Goal: Information Seeking & Learning: Learn about a topic

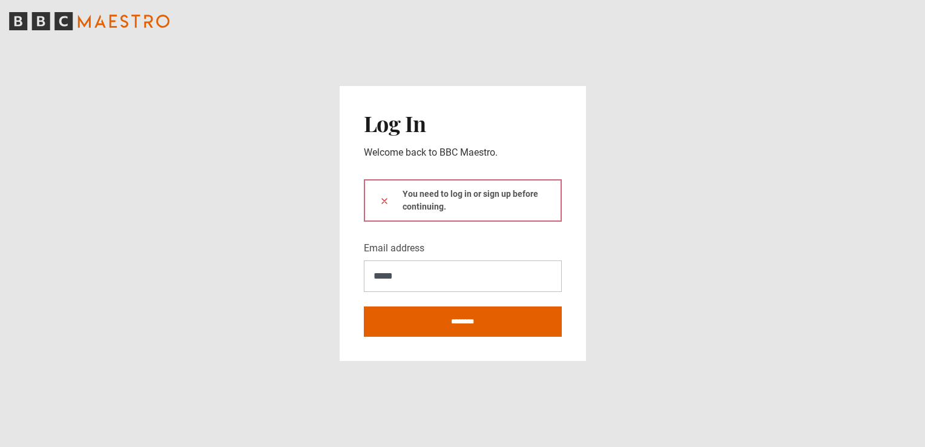
type input "**********"
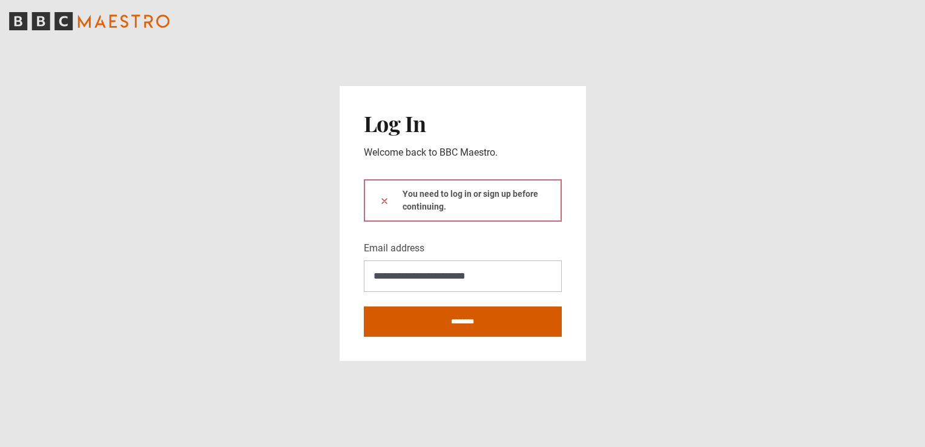
click at [448, 317] on input "********" at bounding box center [463, 321] width 198 height 30
type input "**********"
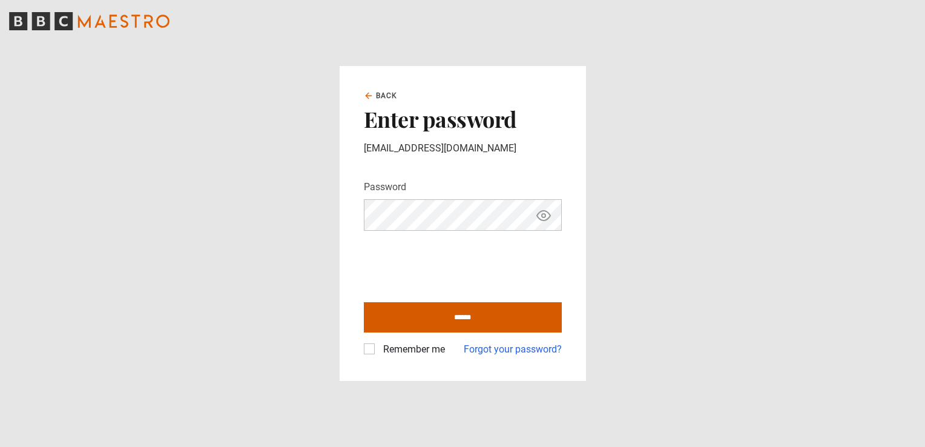
click at [413, 314] on input "******" at bounding box center [463, 317] width 198 height 30
type input "**********"
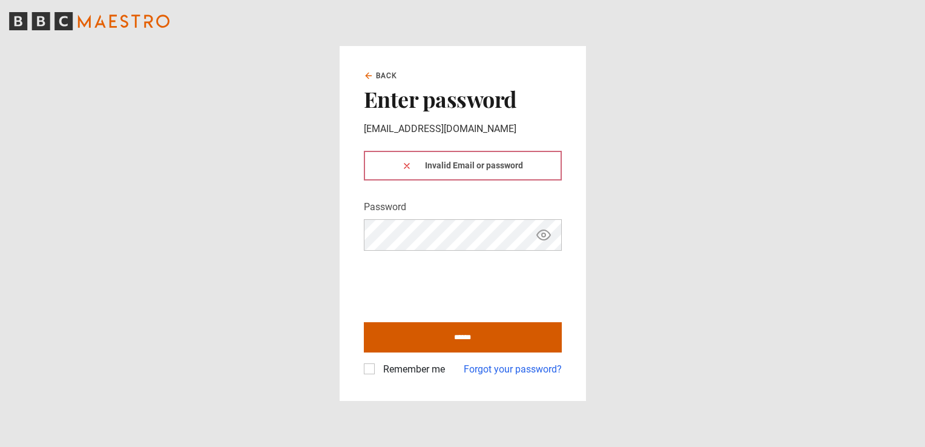
click at [414, 339] on input "******" at bounding box center [463, 337] width 198 height 30
type input "**********"
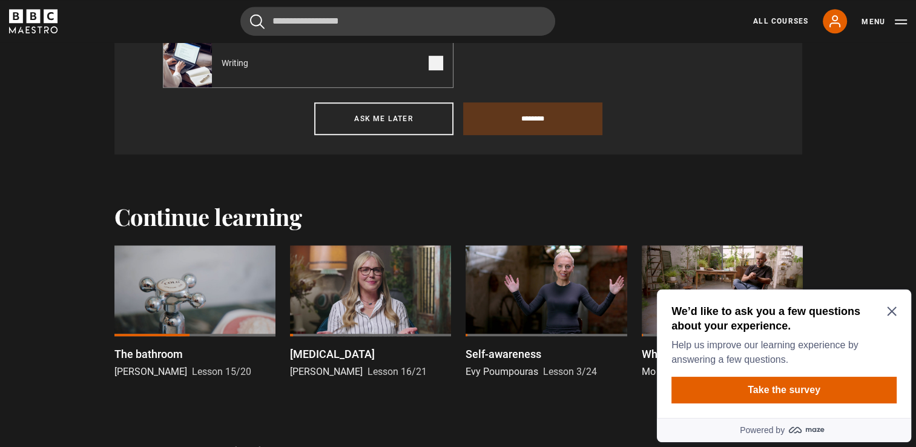
scroll to position [808, 0]
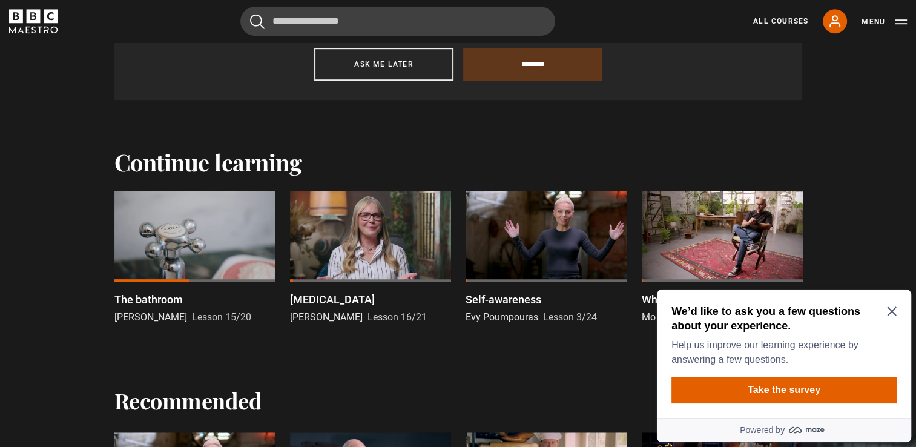
click at [344, 234] on div at bounding box center [370, 236] width 161 height 91
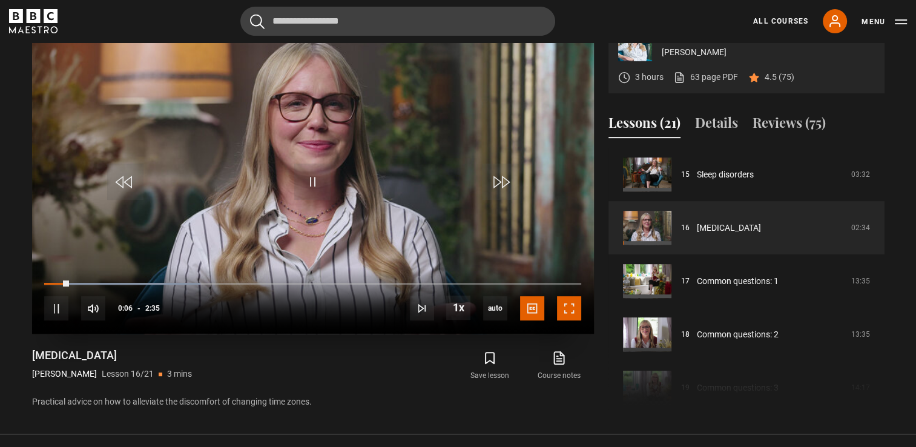
click at [579, 320] on span "Video Player" at bounding box center [569, 308] width 24 height 24
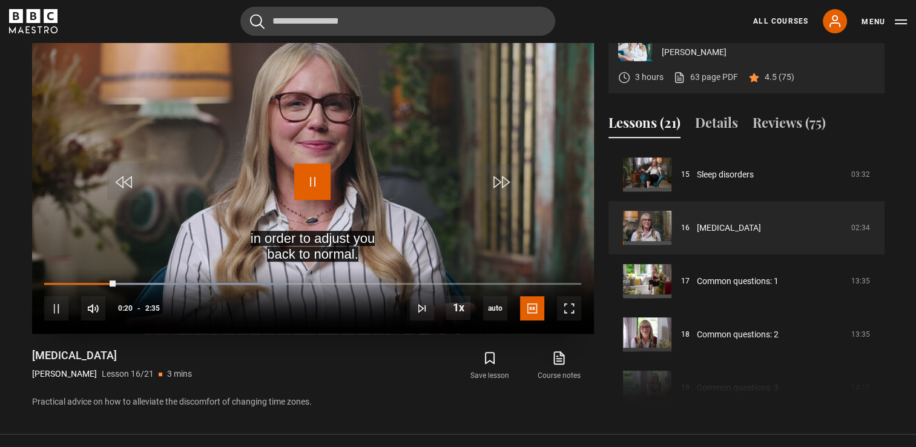
click at [319, 200] on span "Video Player" at bounding box center [312, 181] width 36 height 36
click at [96, 320] on span "Video Player" at bounding box center [93, 308] width 24 height 24
click at [57, 320] on span "Video Player" at bounding box center [56, 308] width 24 height 24
click at [43, 313] on div "10s Skip Back 10 seconds Pause 10s Skip Forward 10 seconds Loaded : 51.61% 0:00…" at bounding box center [313, 300] width 562 height 67
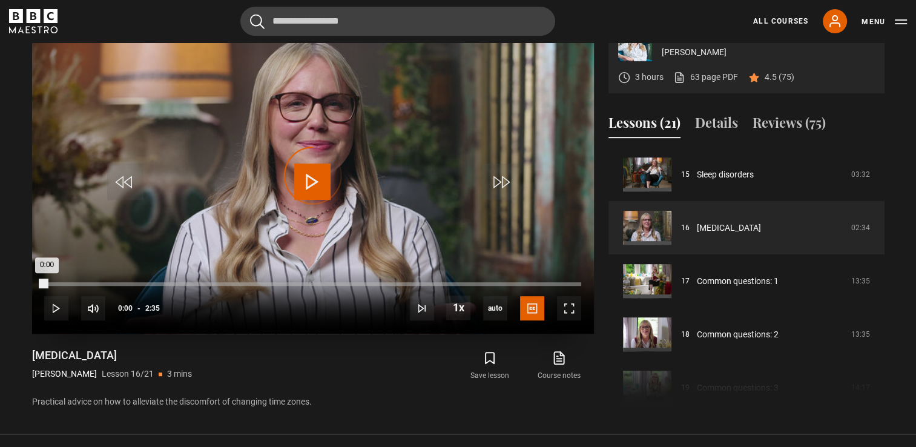
click at [46, 286] on div "Loaded : 0.00% 0:00 0:00" at bounding box center [312, 284] width 536 height 4
click at [573, 320] on span "Video Player" at bounding box center [569, 308] width 24 height 24
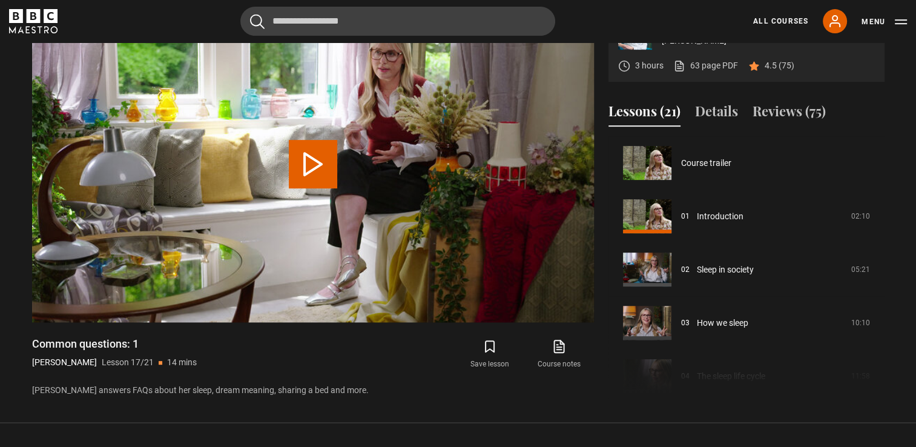
scroll to position [852, 0]
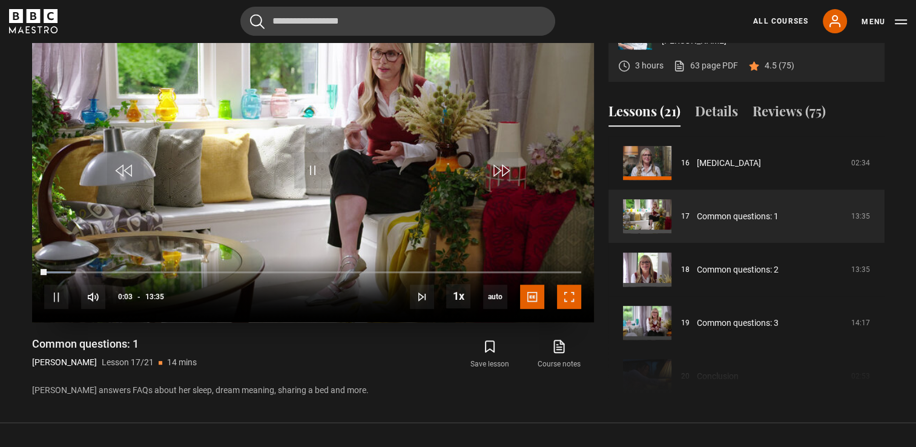
click at [563, 309] on span "Video Player" at bounding box center [569, 296] width 24 height 24
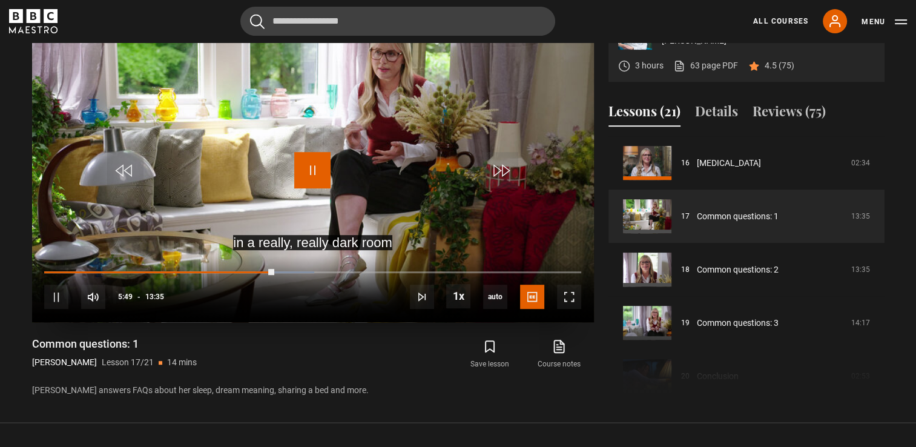
click at [311, 188] on span "Video Player" at bounding box center [312, 170] width 36 height 36
click at [338, 207] on video "Video Player" at bounding box center [313, 164] width 562 height 316
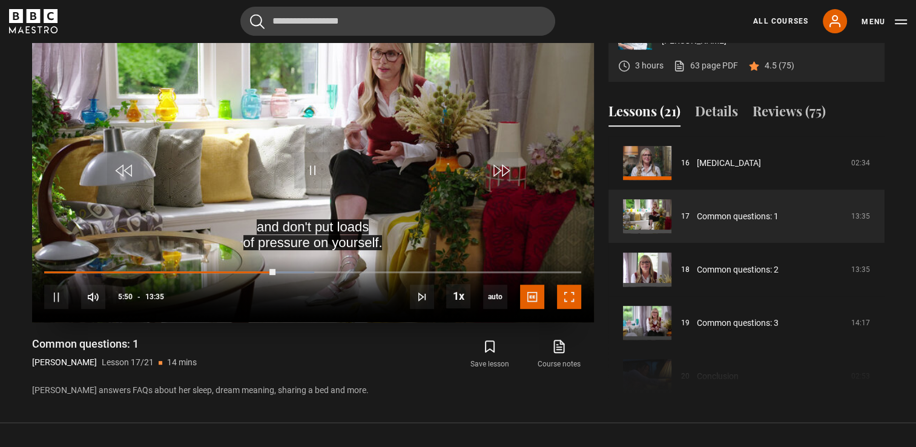
click at [566, 309] on span "Video Player" at bounding box center [569, 296] width 24 height 24
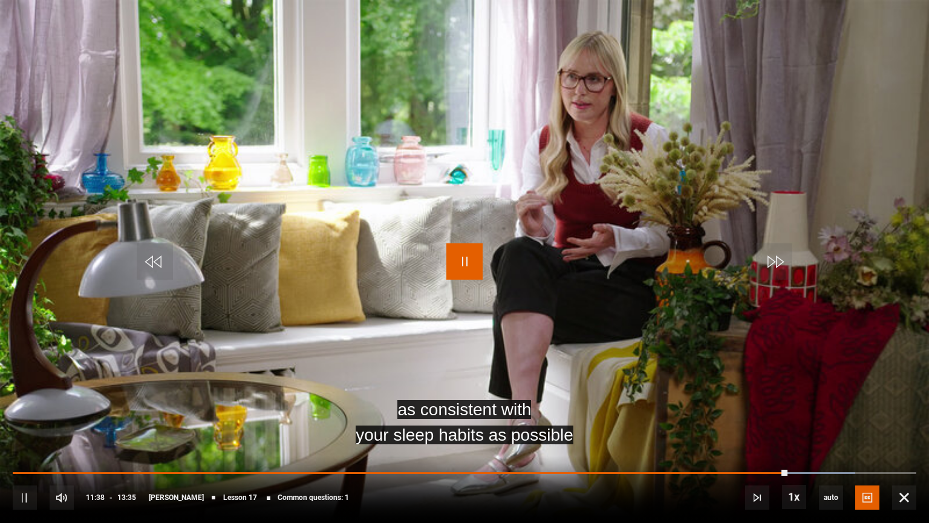
click at [453, 251] on span "Video Player" at bounding box center [465, 261] width 36 height 36
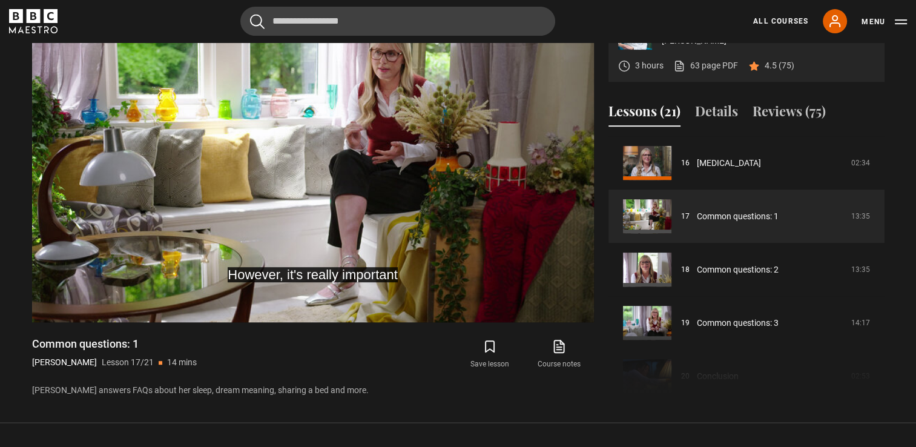
drag, startPoint x: 882, startPoint y: 378, endPoint x: 882, endPoint y: 359, distance: 18.8
click at [882, 359] on div "Course trailer 01 Introduction 02:10 02 Sleep in society 05:21 03 How we sleep …" at bounding box center [746, 266] width 276 height 261
drag, startPoint x: 878, startPoint y: 370, endPoint x: 880, endPoint y: 330, distance: 39.4
click at [880, 330] on div "Course trailer 01 Introduction 02:10 02 Sleep in society 05:21 03 How we sleep …" at bounding box center [746, 266] width 276 height 261
drag, startPoint x: 880, startPoint y: 330, endPoint x: 891, endPoint y: 175, distance: 155.3
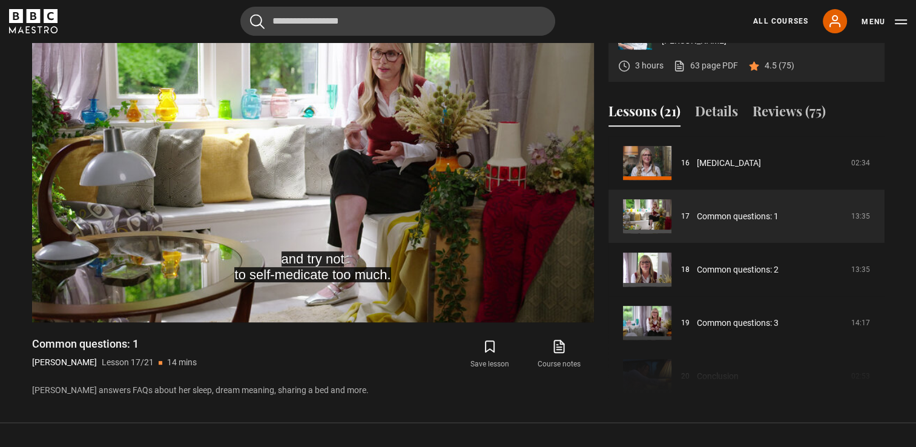
click at [891, 175] on div "Sleep Better [PERSON_NAME] 3 hours 63 page PDF (opens in new tab) 4.5 (75) and …" at bounding box center [457, 202] width 871 height 392
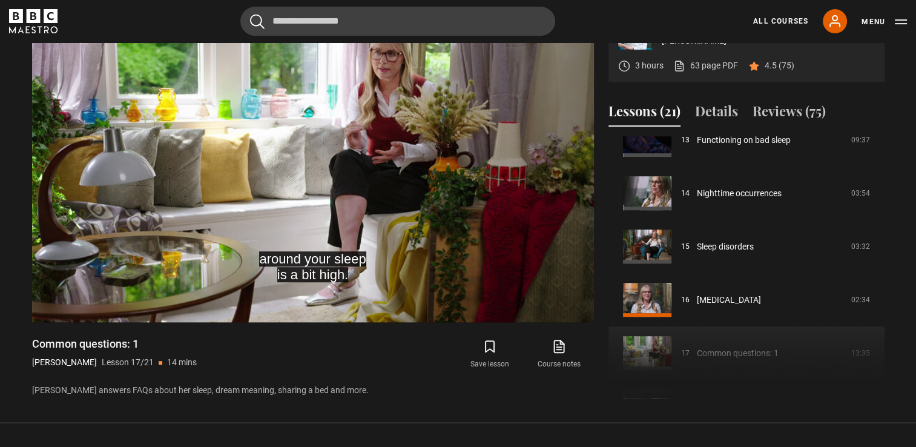
scroll to position [910, 0]
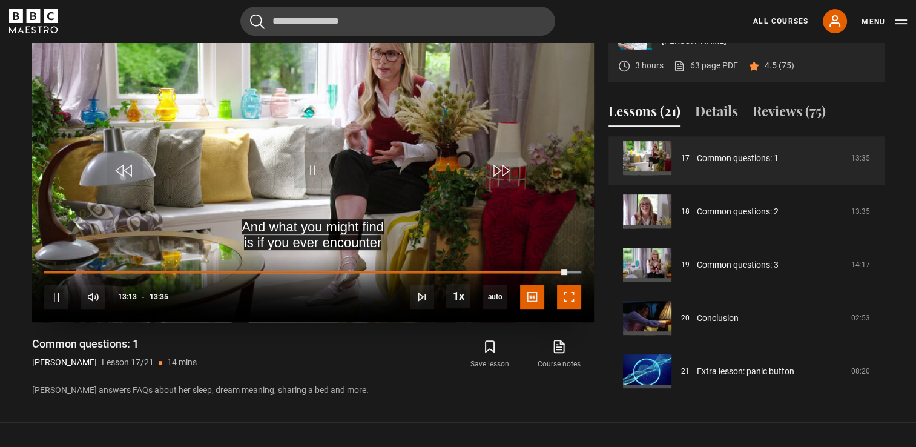
click at [568, 309] on span "Video Player" at bounding box center [569, 296] width 24 height 24
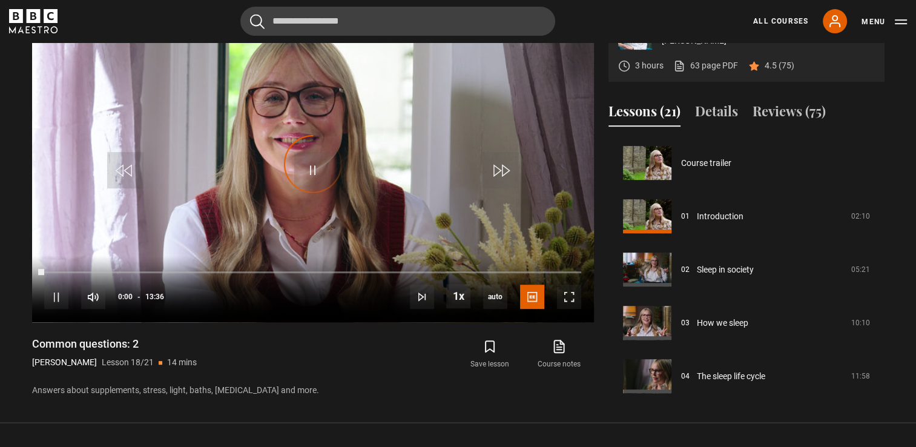
scroll to position [905, 0]
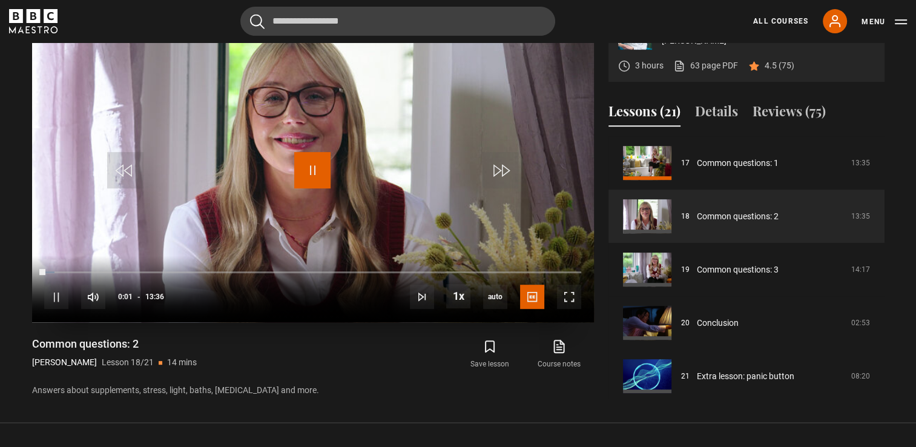
click at [312, 188] on span "Video Player" at bounding box center [312, 170] width 36 height 36
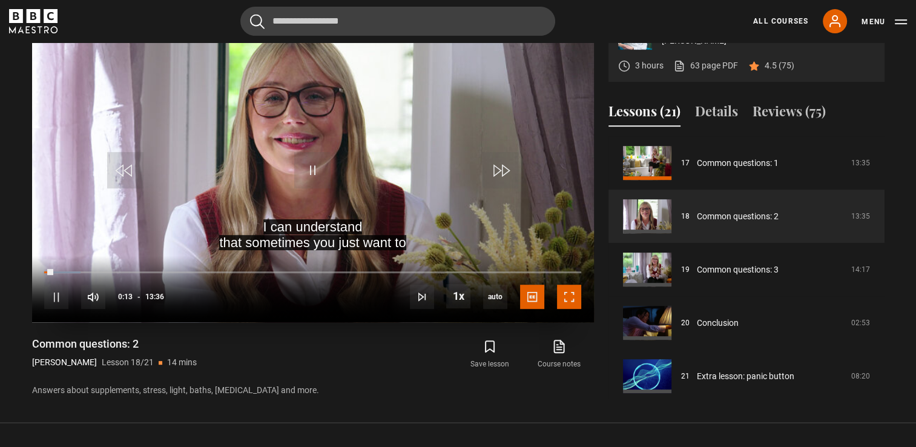
click at [579, 309] on span "Video Player" at bounding box center [569, 296] width 24 height 24
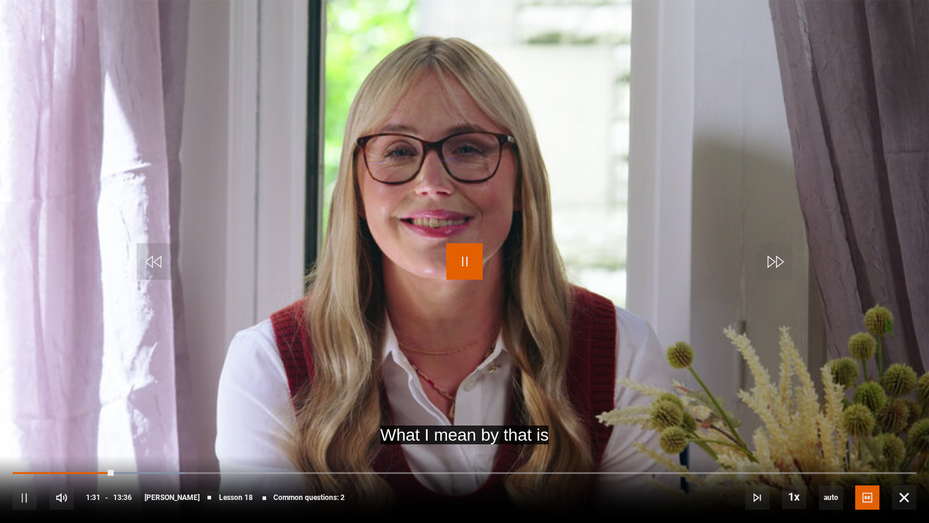
click at [482, 247] on span "Video Player" at bounding box center [465, 261] width 36 height 36
click at [531, 446] on div "10s Skip Back 10 seconds Pause 10s Skip Forward 10 seconds Loaded : 22.67% 07:4…" at bounding box center [464, 489] width 929 height 67
click at [621, 446] on div "10s Skip Back 10 seconds Pause 10s Skip Forward 10 seconds Loaded : 23.28% 07:4…" at bounding box center [464, 489] width 929 height 67
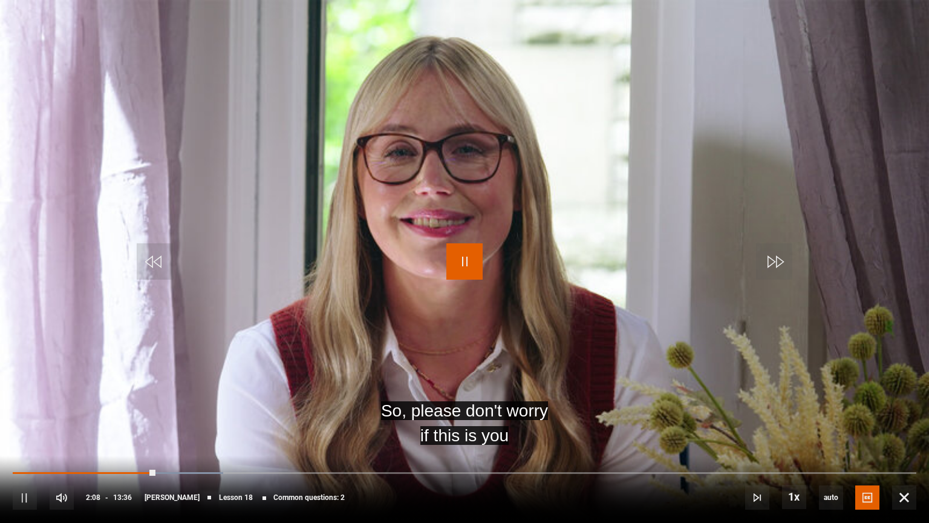
click at [481, 252] on span "Video Player" at bounding box center [465, 261] width 36 height 36
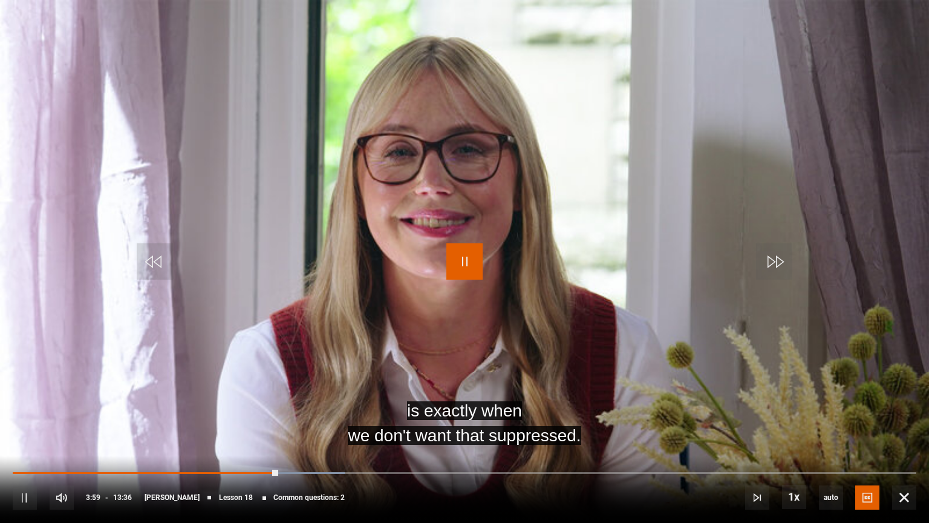
click at [450, 249] on span "Video Player" at bounding box center [465, 261] width 36 height 36
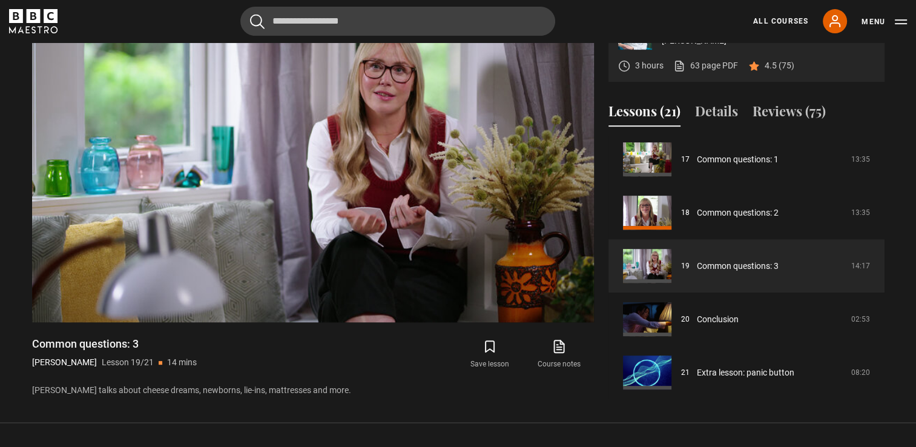
scroll to position [910, 0]
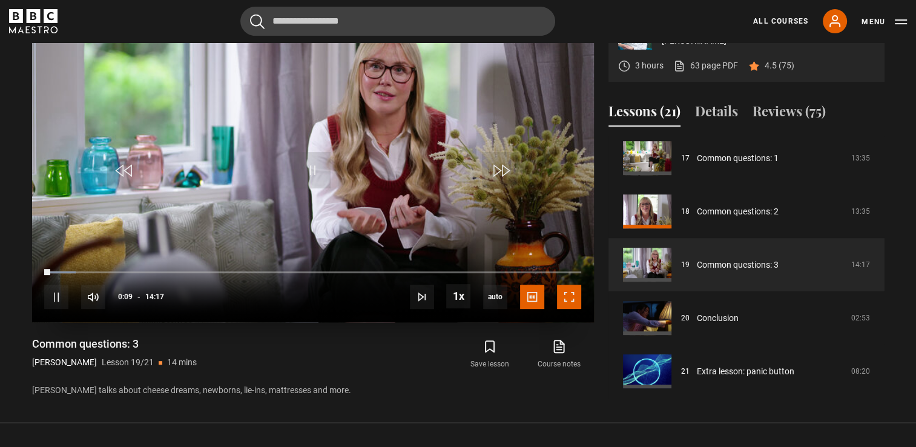
click at [565, 309] on span "Video Player" at bounding box center [569, 296] width 24 height 24
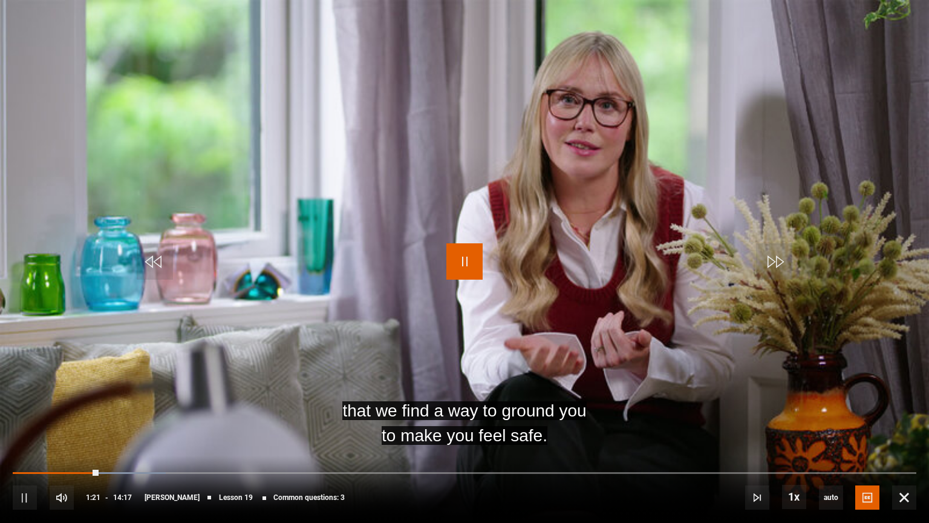
click at [469, 259] on span "Video Player" at bounding box center [465, 261] width 36 height 36
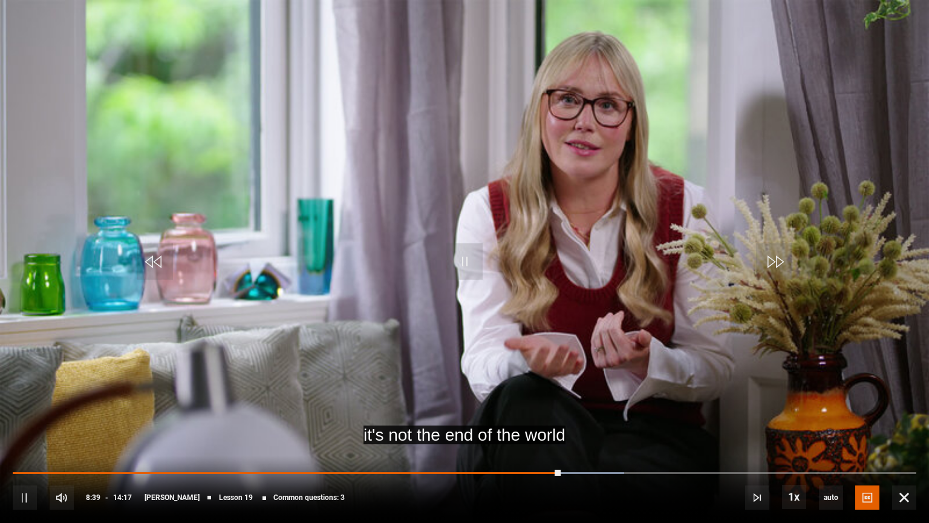
click at [533, 446] on div "10s Skip Back 10 seconds Pause 10s Skip Forward 10 seconds Loaded : 67.68% 08:1…" at bounding box center [464, 489] width 929 height 67
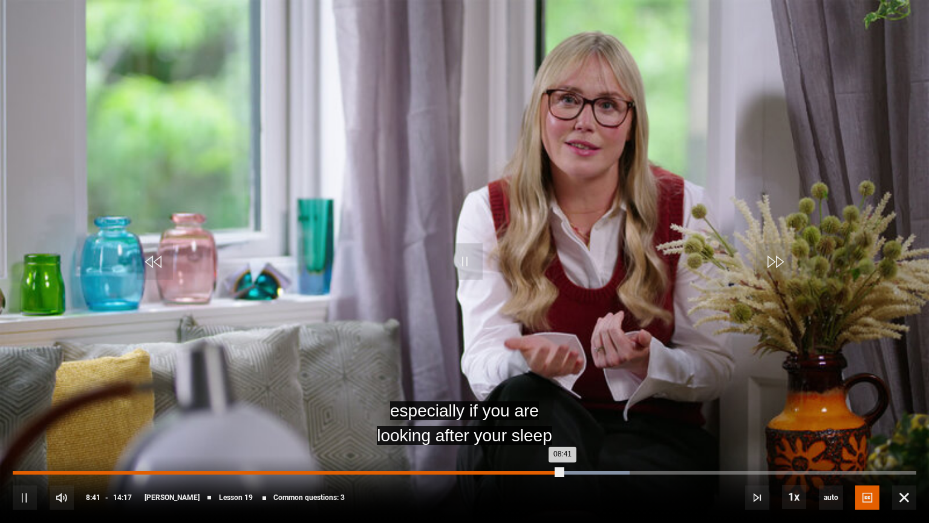
click at [533, 446] on div "08:12" at bounding box center [534, 473] width 2 height 4
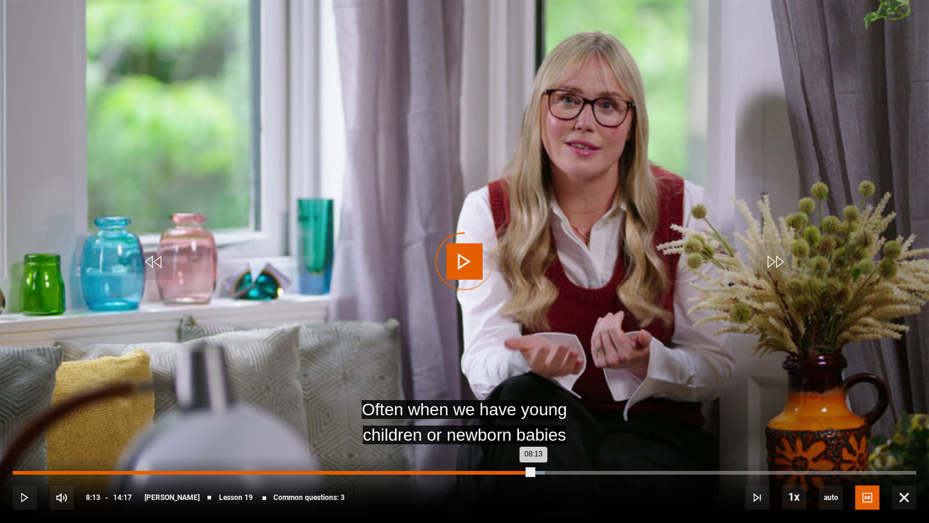
click at [510, 446] on div "07:51" at bounding box center [511, 473] width 2 height 4
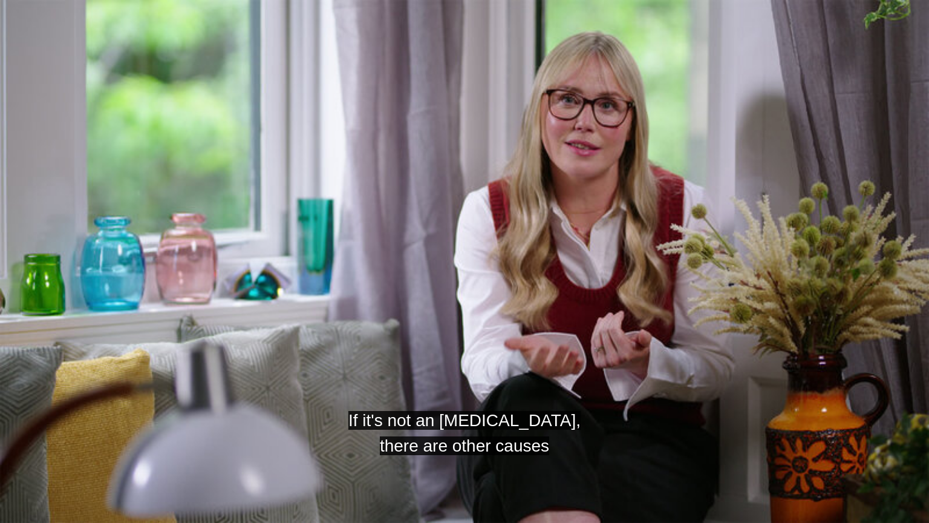
drag, startPoint x: 870, startPoint y: 115, endPoint x: 462, endPoint y: 165, distance: 410.3
click at [462, 165] on video "Video Player" at bounding box center [464, 261] width 929 height 523
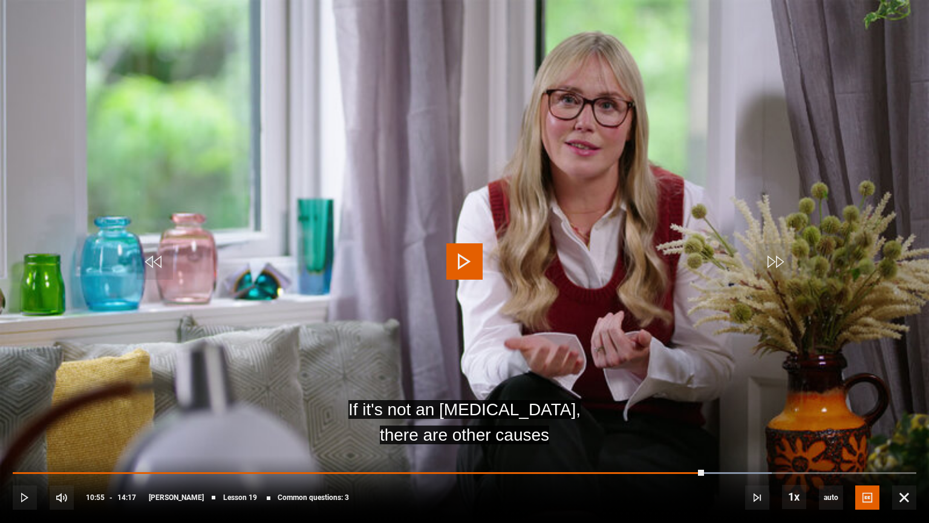
click at [462, 165] on video "Video Player" at bounding box center [464, 261] width 929 height 523
click at [478, 247] on span "Video Player" at bounding box center [465, 261] width 36 height 36
